Goal: Navigation & Orientation: Understand site structure

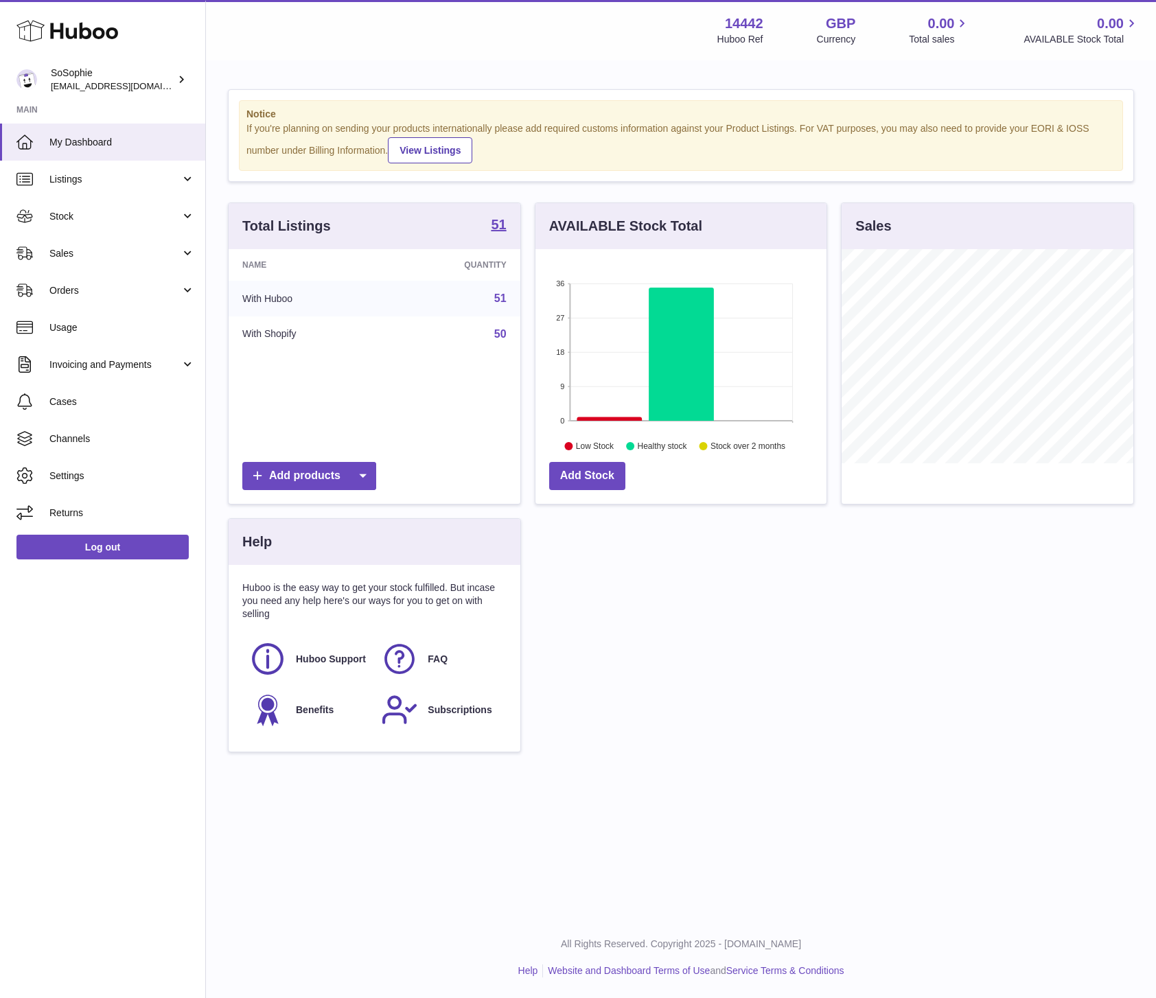
scroll to position [214, 292]
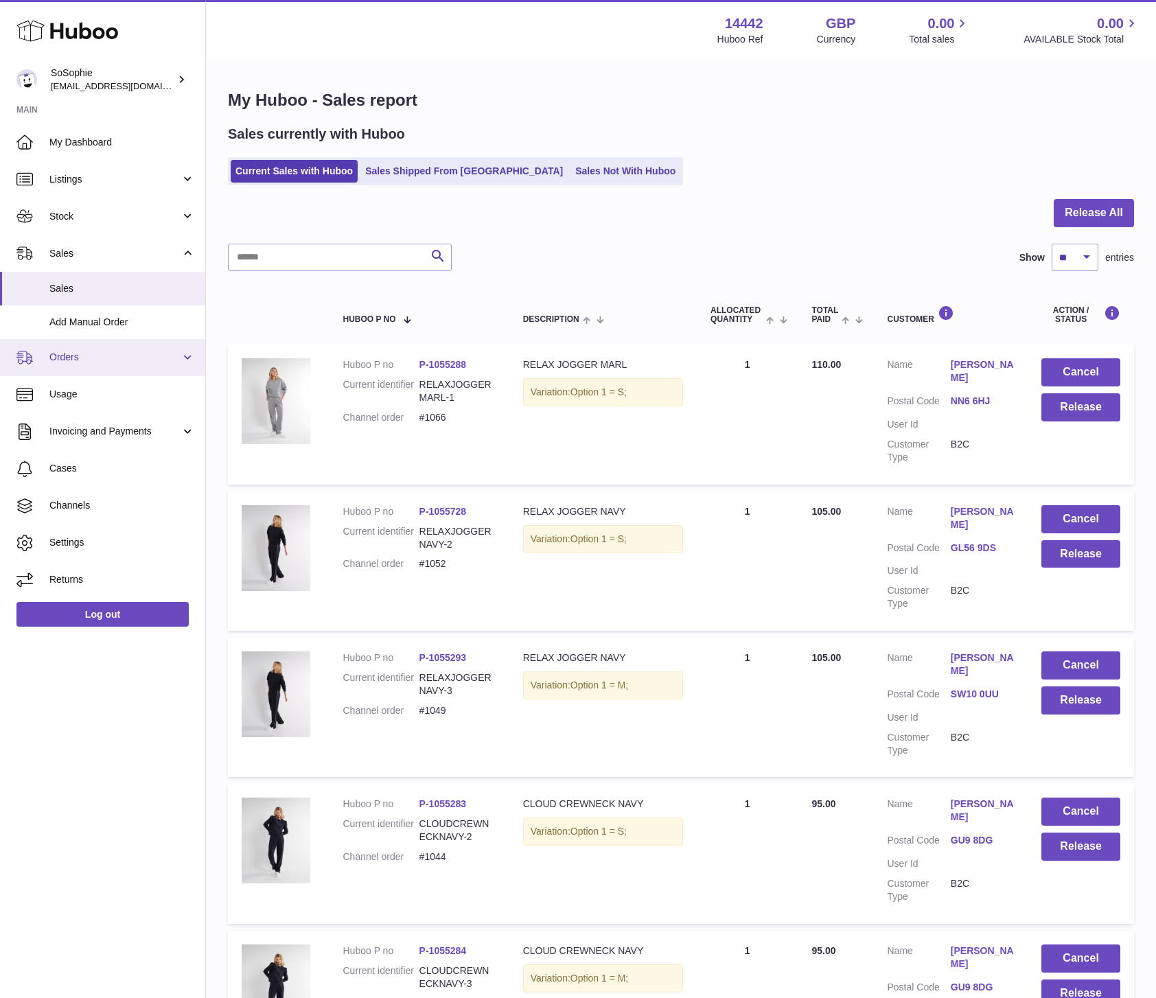
click at [176, 363] on span "Orders" at bounding box center [114, 357] width 131 height 13
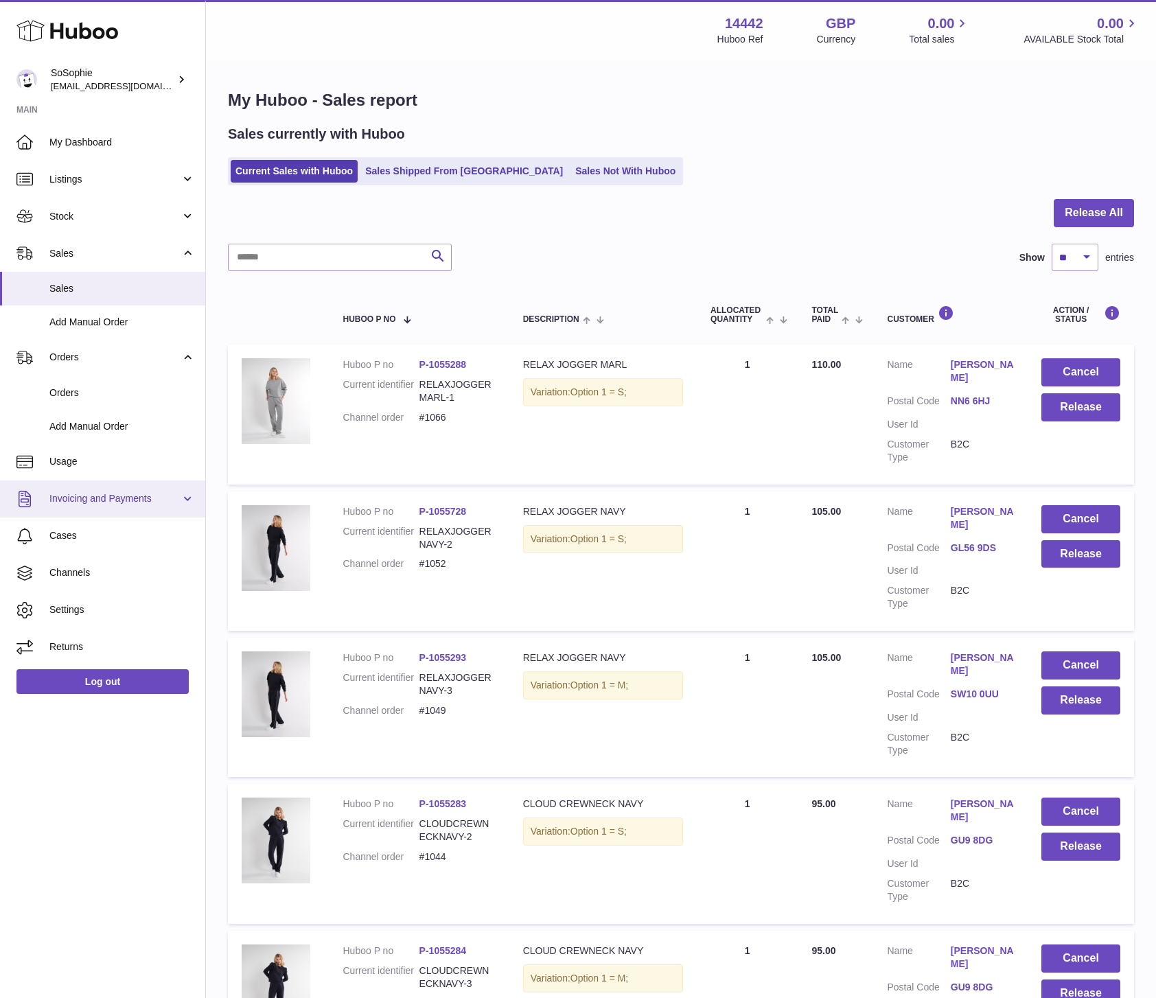
click at [168, 501] on span "Invoicing and Payments" at bounding box center [114, 498] width 131 height 13
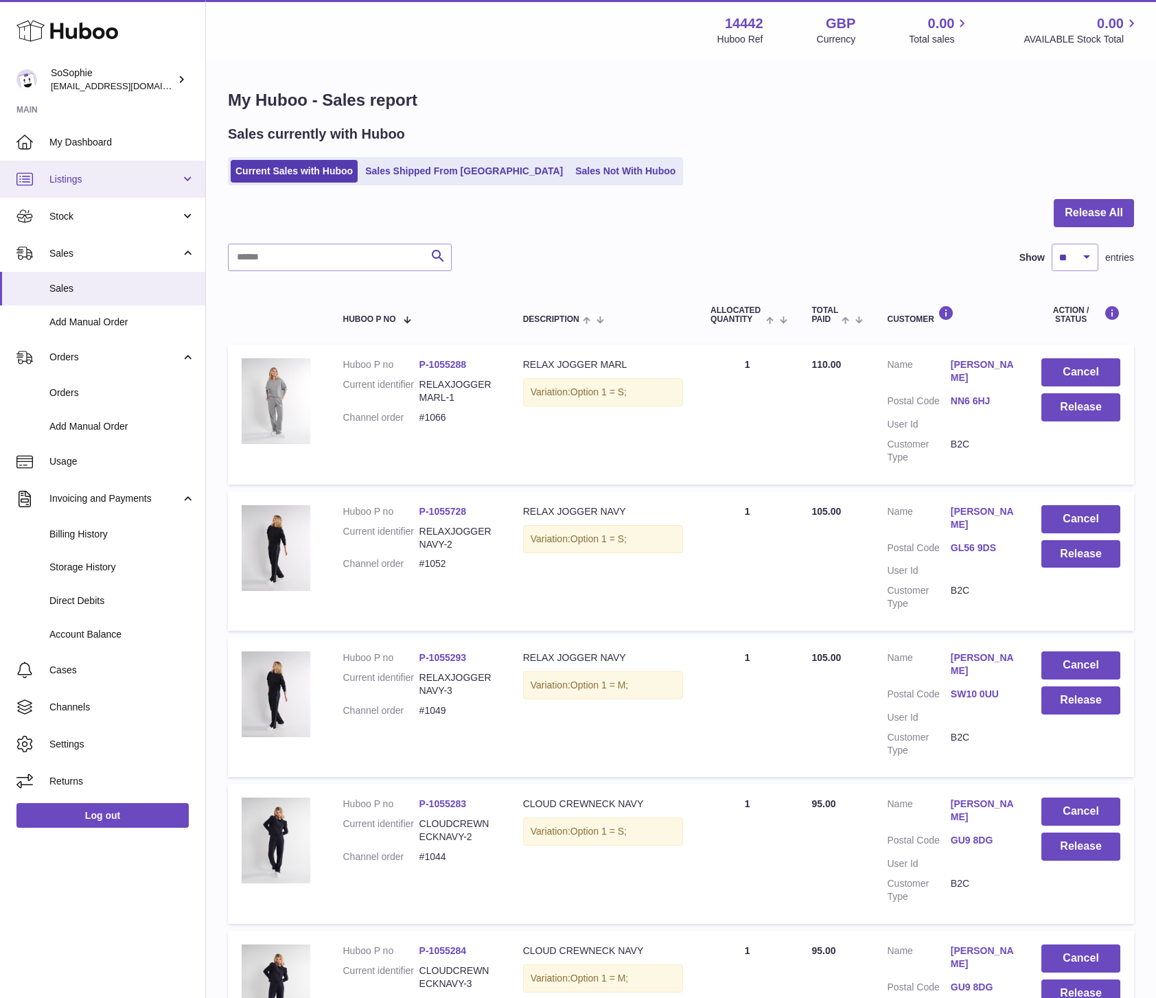
click at [130, 176] on span "Listings" at bounding box center [114, 179] width 131 height 13
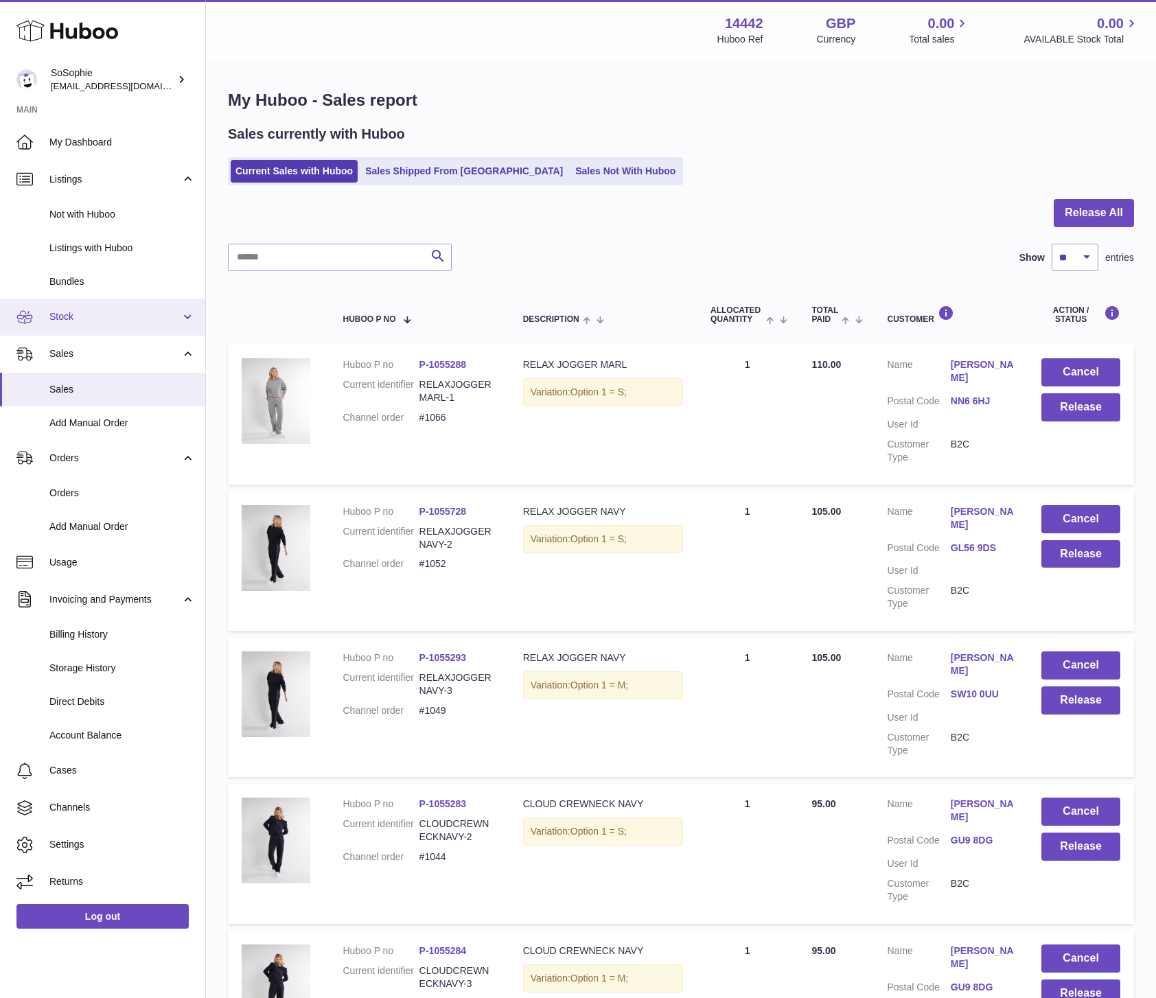
click at [127, 319] on span "Stock" at bounding box center [114, 316] width 131 height 13
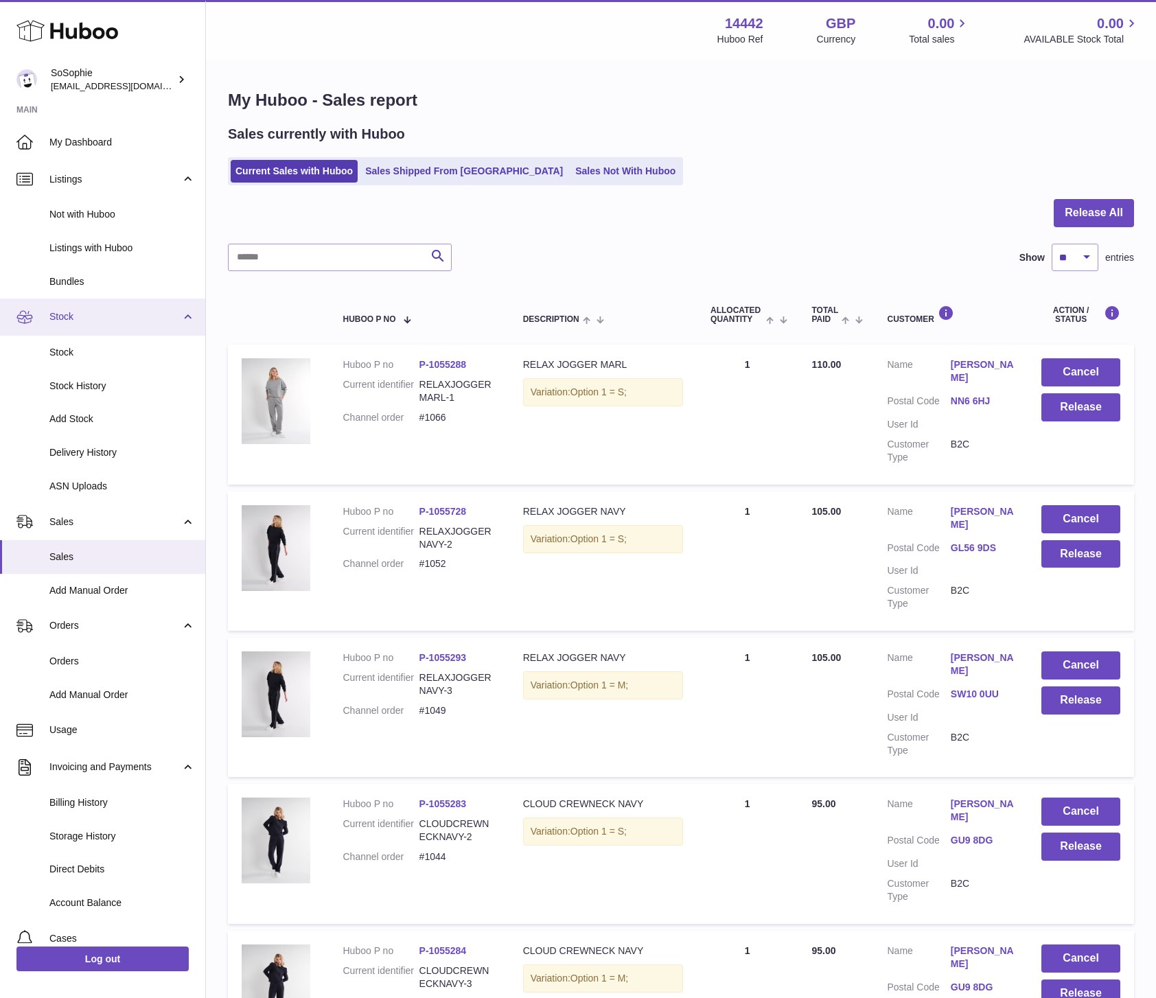
click at [142, 322] on span "Stock" at bounding box center [114, 316] width 131 height 13
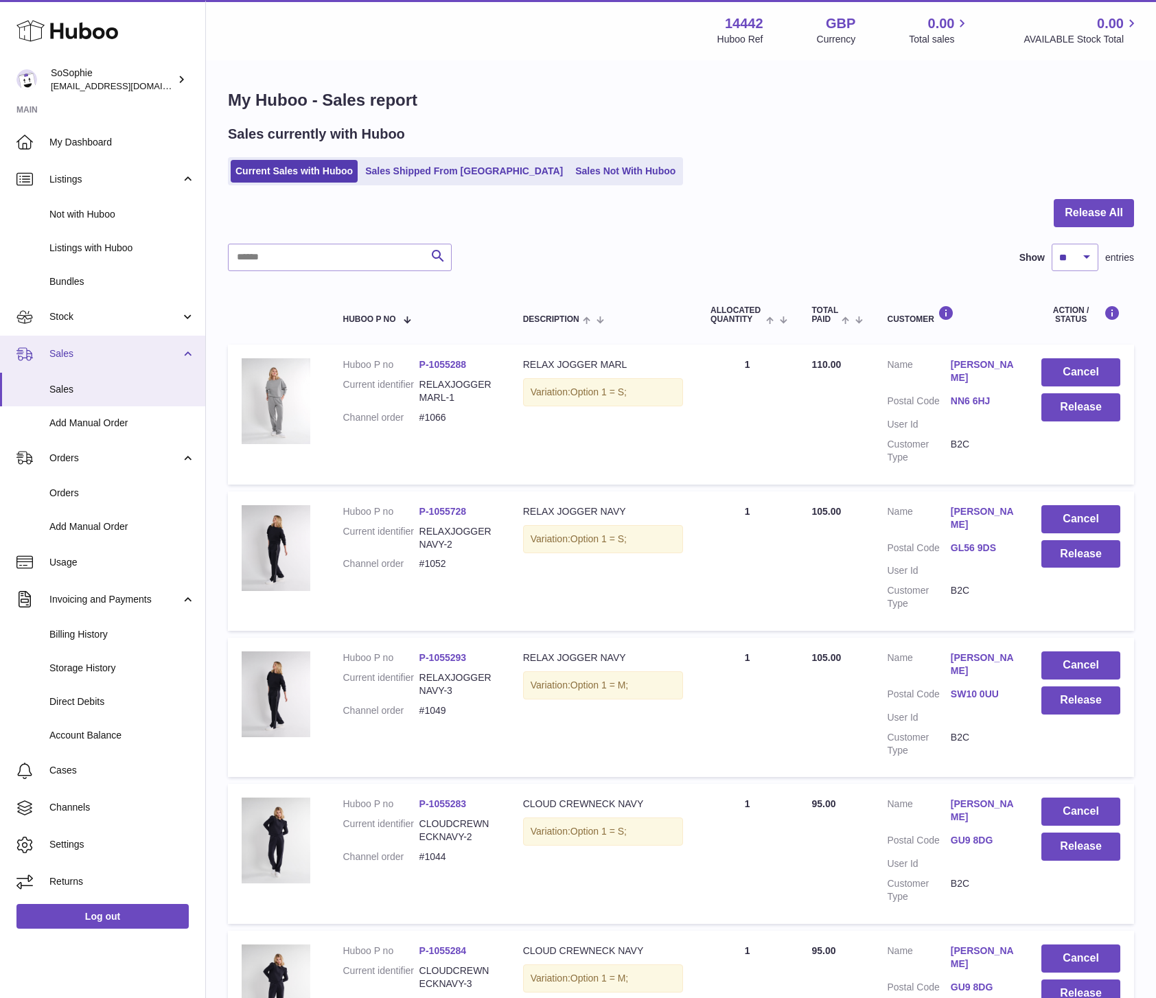
click at [151, 361] on link "Sales" at bounding box center [102, 354] width 205 height 37
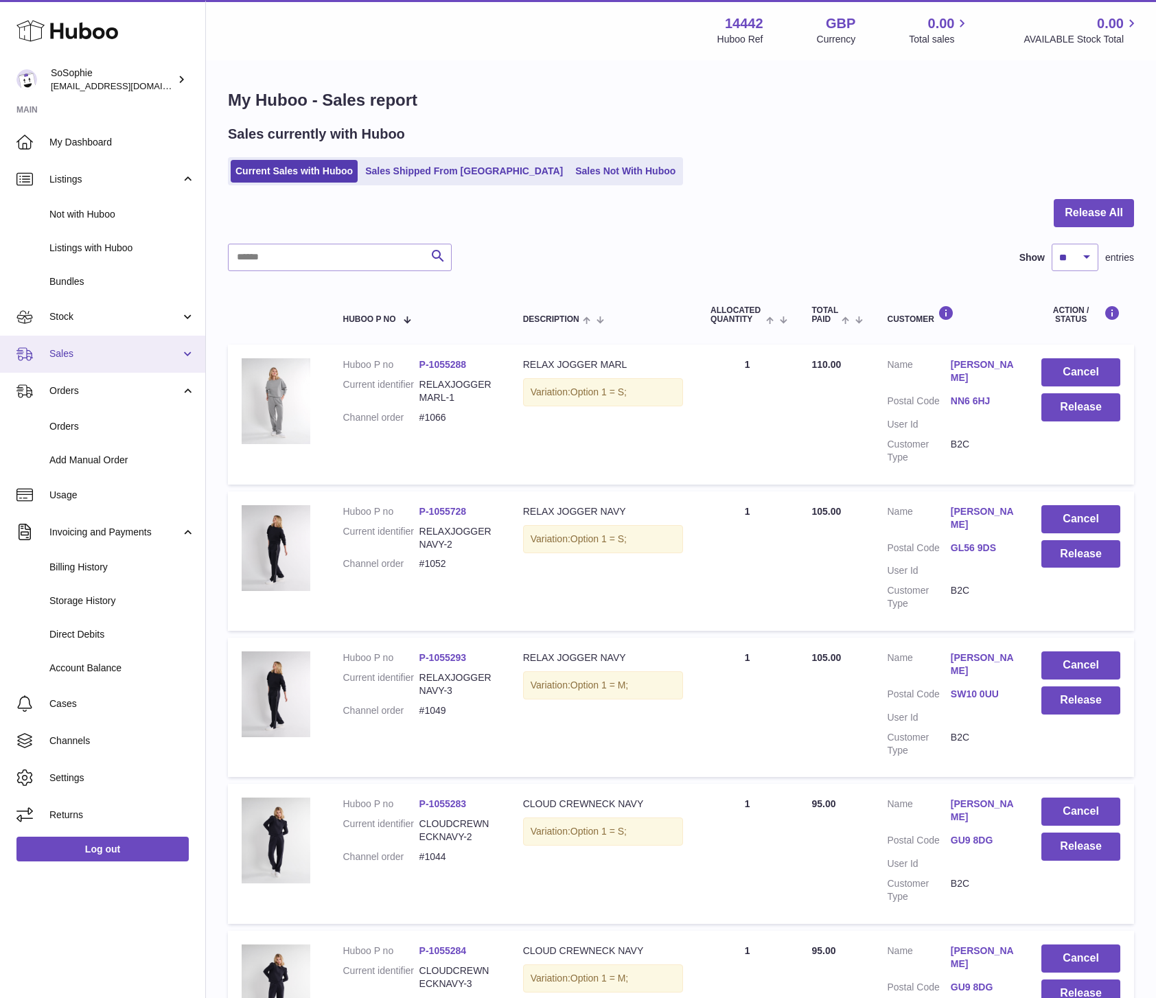
click at [151, 361] on link "Sales" at bounding box center [102, 354] width 205 height 37
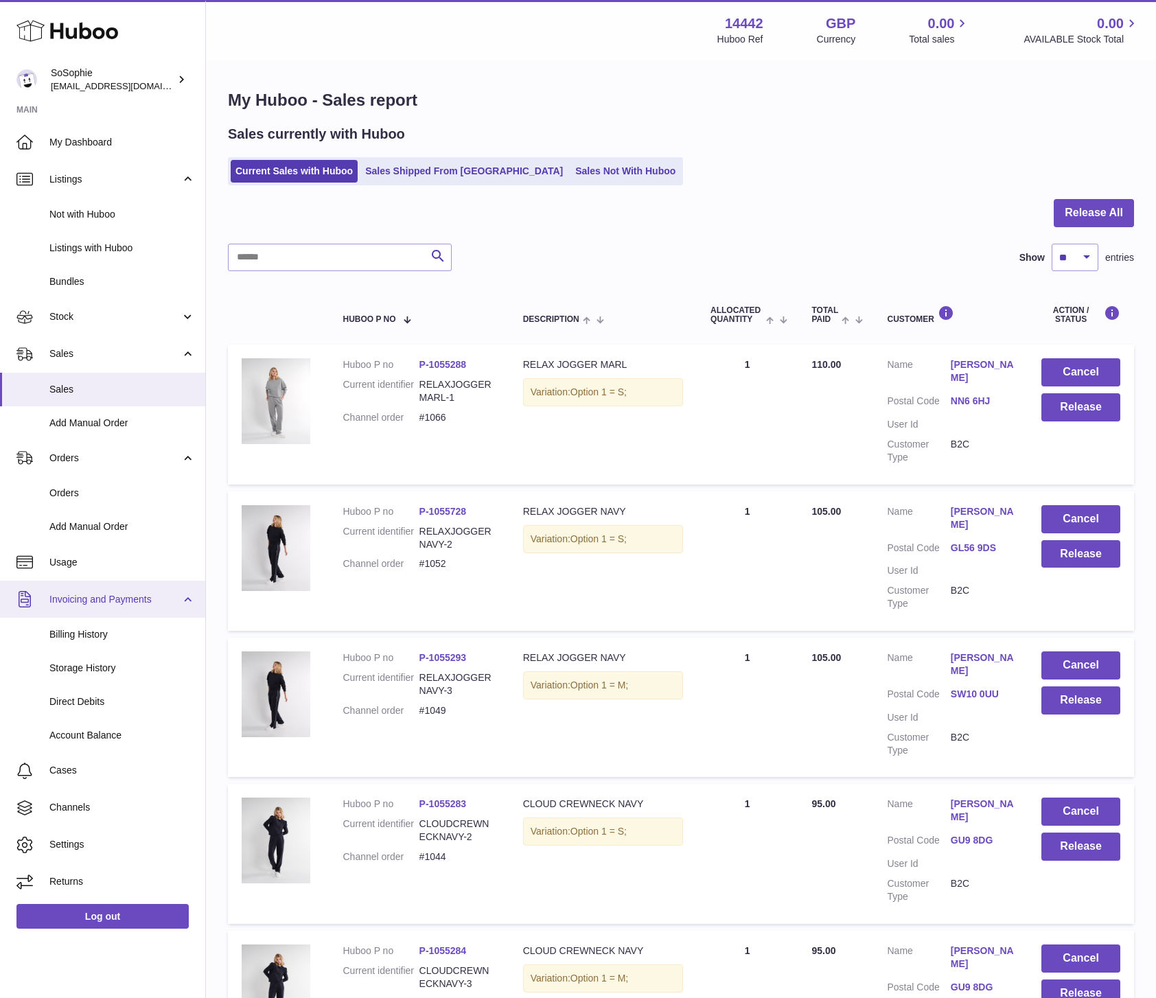
click at [135, 608] on link "Invoicing and Payments" at bounding box center [102, 599] width 205 height 37
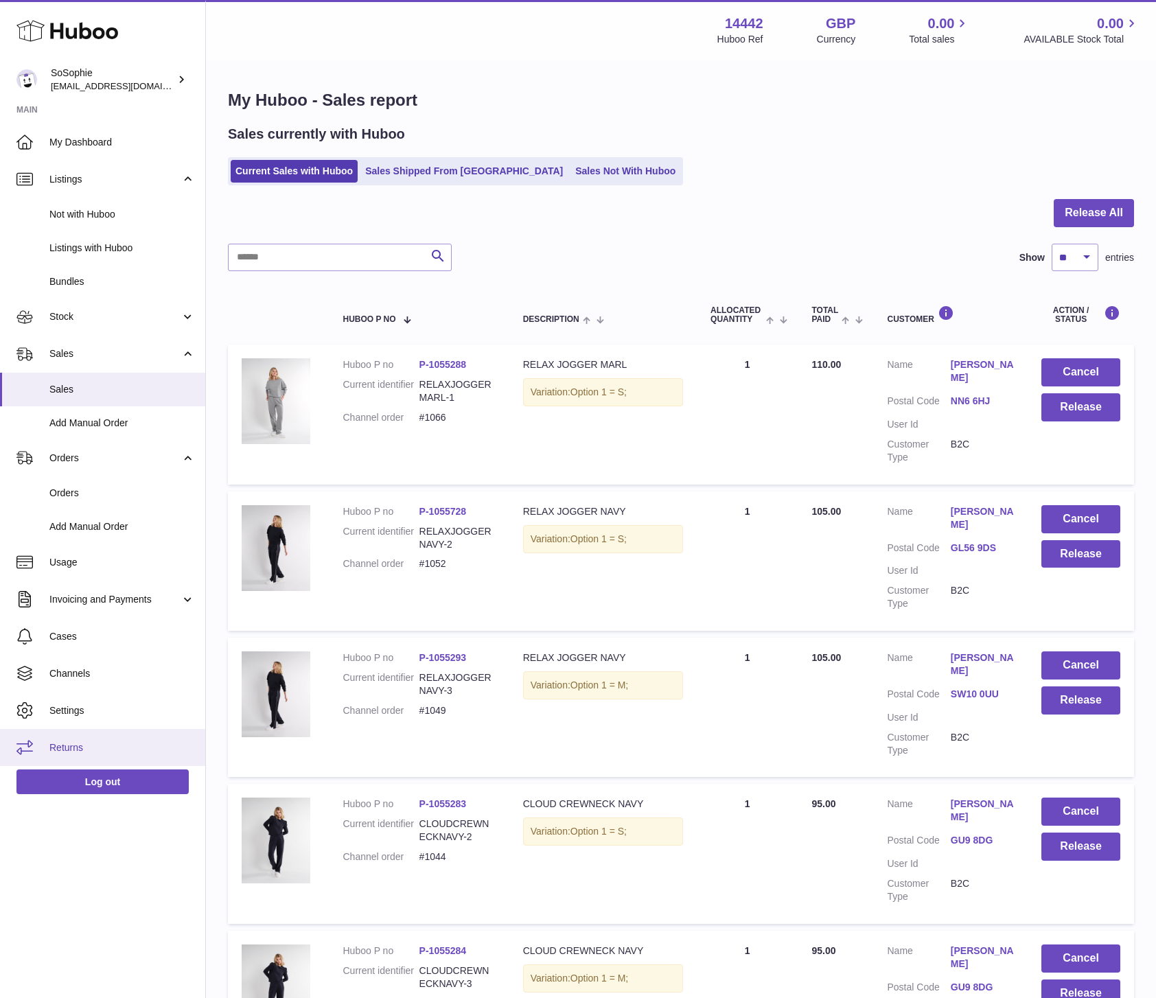
click at [81, 751] on span "Returns" at bounding box center [122, 748] width 146 height 13
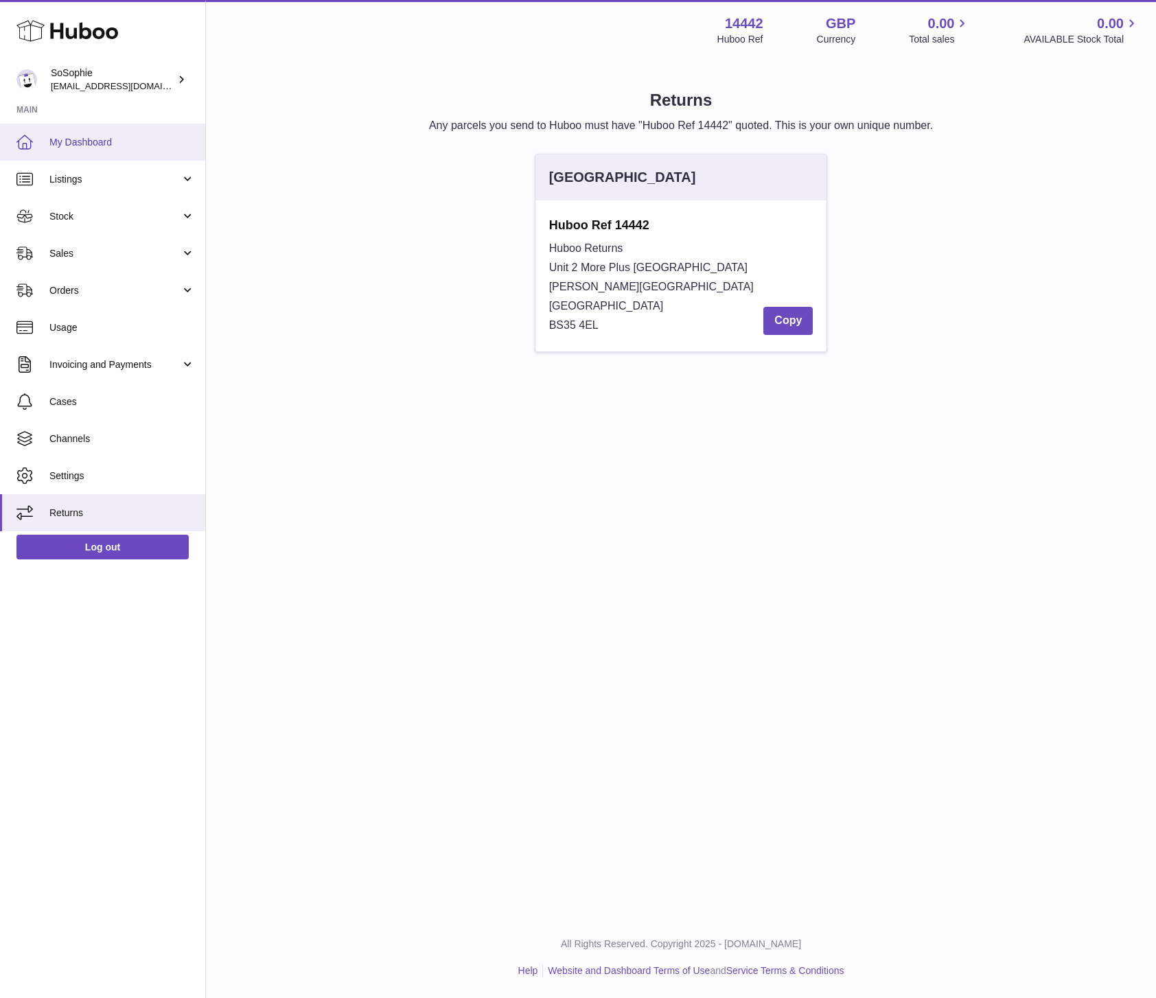
click at [71, 150] on link "My Dashboard" at bounding box center [102, 142] width 205 height 37
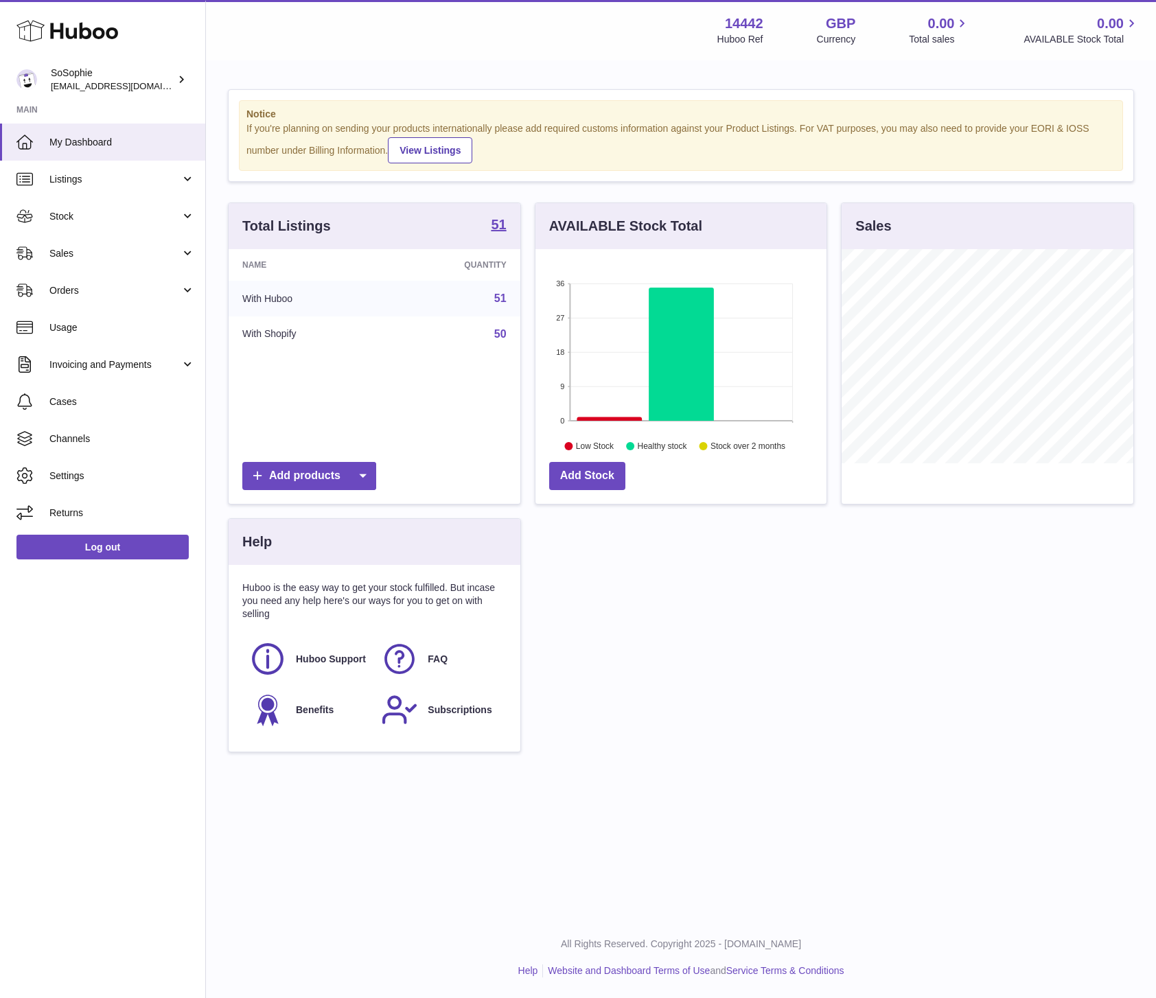
scroll to position [214, 292]
click at [73, 509] on span "Returns" at bounding box center [122, 513] width 146 height 13
